Goal: Task Accomplishment & Management: Manage account settings

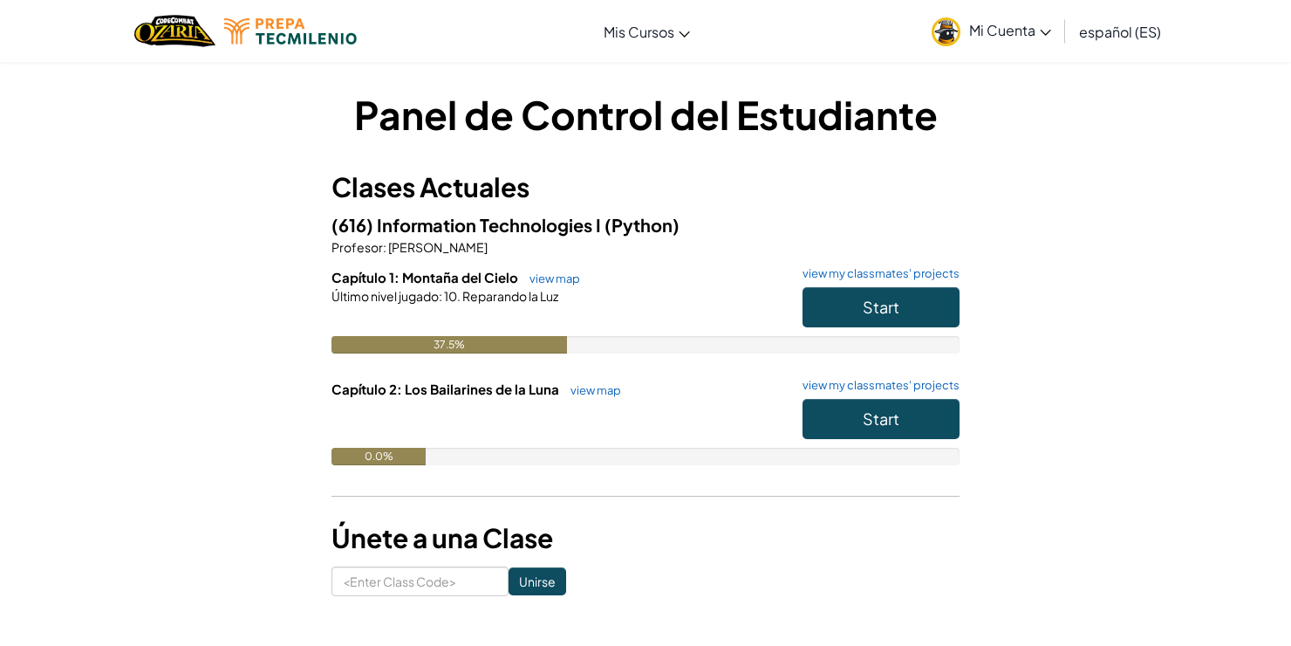
click at [971, 38] on link "Mi Cuenta" at bounding box center [991, 30] width 137 height 55
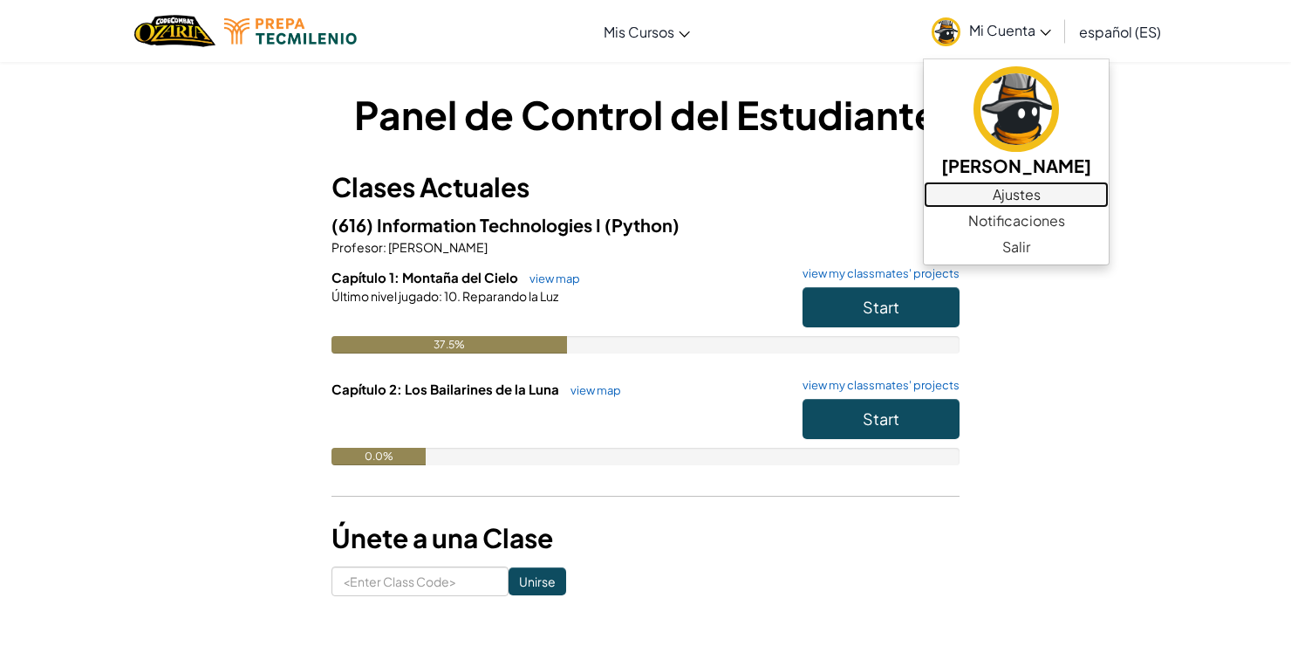
click at [986, 188] on link "Ajustes" at bounding box center [1016, 194] width 185 height 26
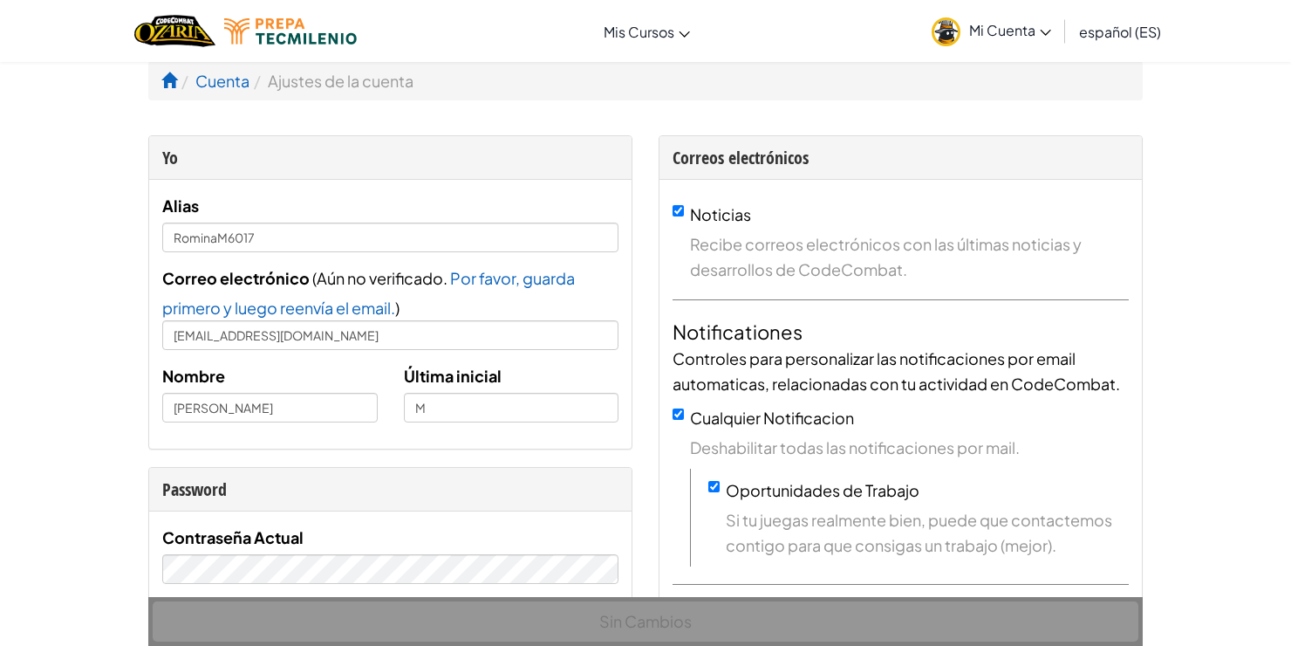
click at [993, 28] on span "Mi Cuenta" at bounding box center [1010, 30] width 82 height 18
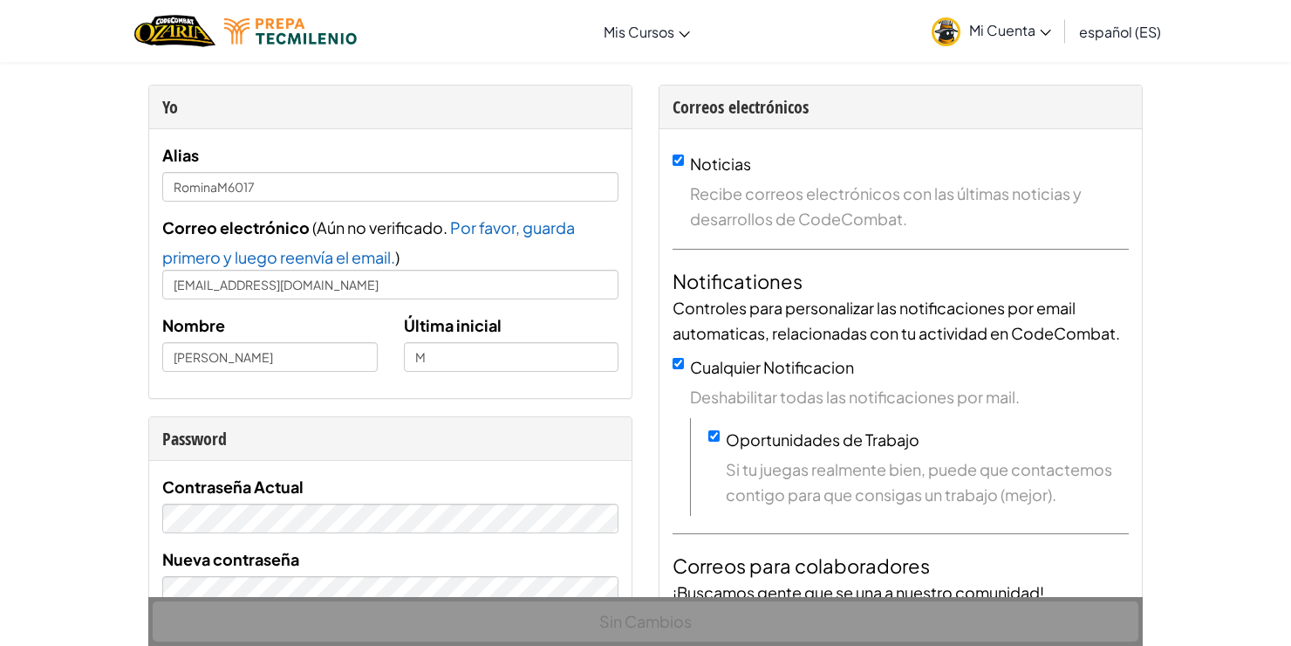
scroll to position [48, 0]
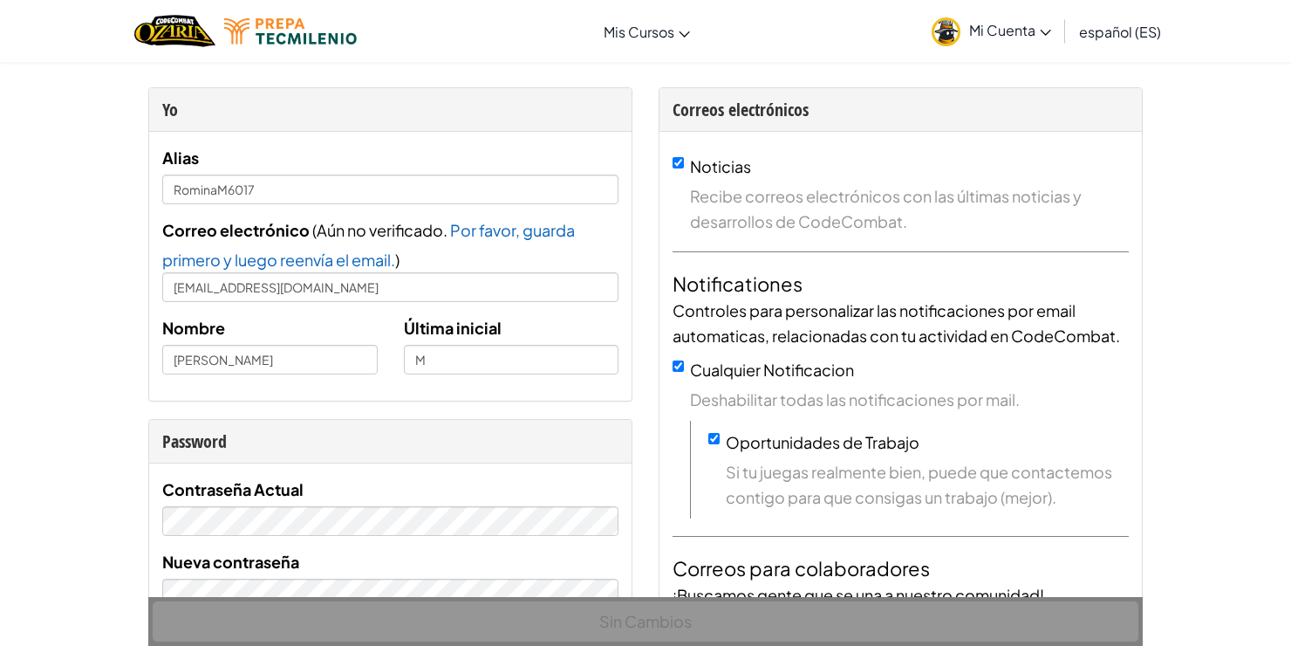
click at [982, 31] on span "Mi Cuenta" at bounding box center [1010, 30] width 82 height 18
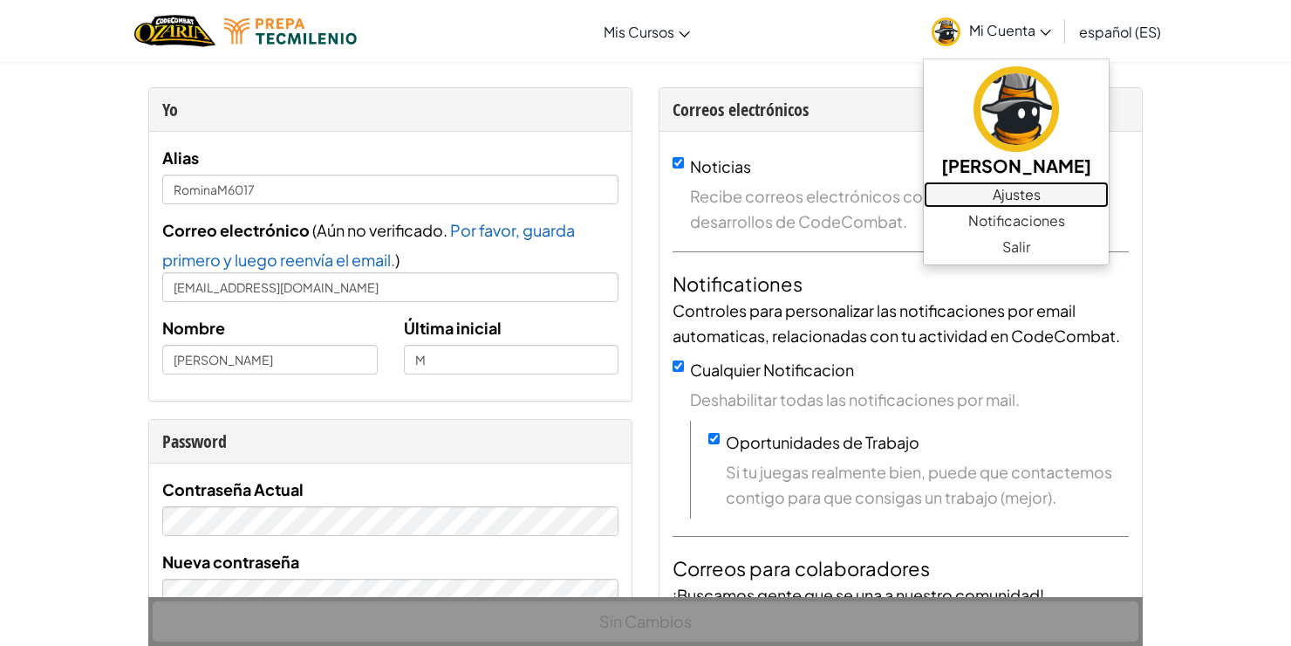
click at [1008, 192] on link "Ajustes" at bounding box center [1016, 194] width 185 height 26
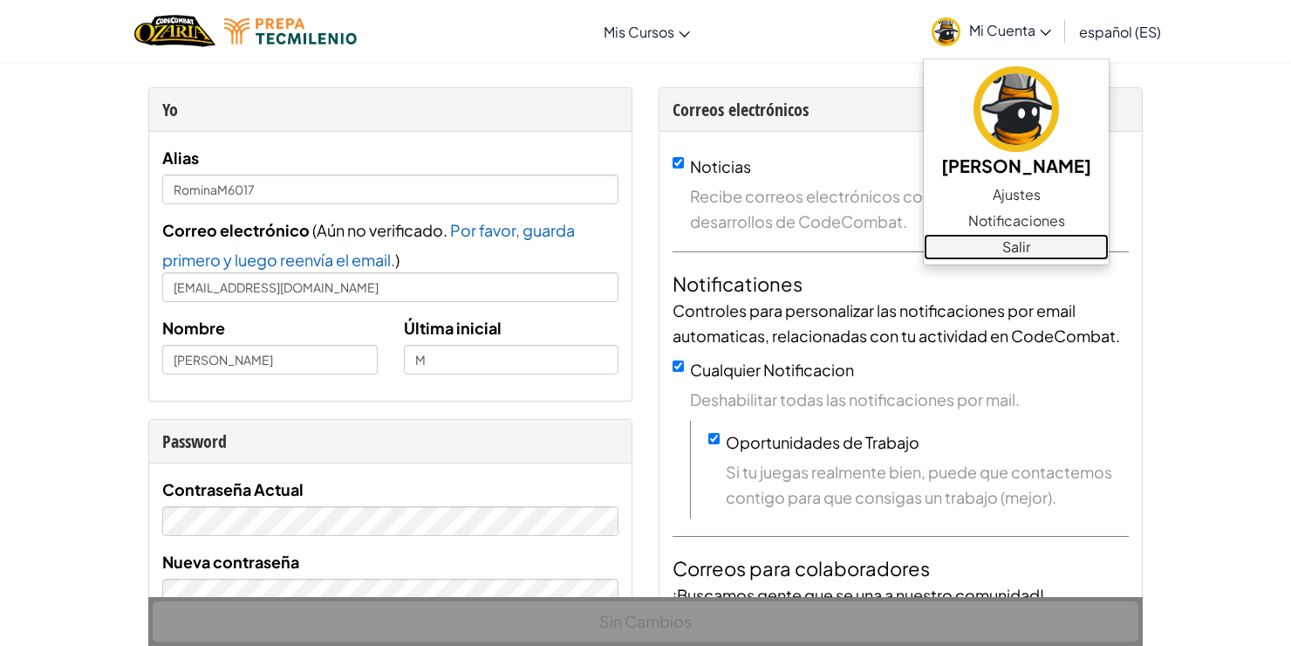
click at [1003, 239] on link "Salir" at bounding box center [1016, 247] width 185 height 26
